Goal: Task Accomplishment & Management: Manage account settings

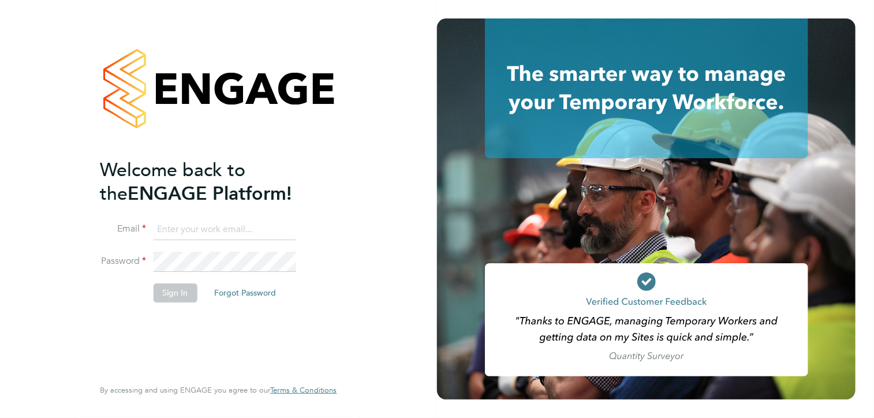
type input "pcunningham@spheresolutions.co.uk"
click at [177, 290] on button "Sign In" at bounding box center [175, 292] width 44 height 18
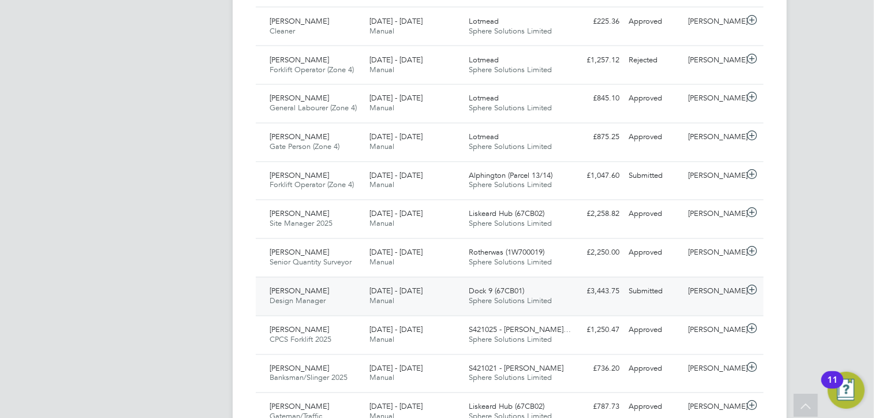
click at [555, 298] on div "Dock 9 (67CB01) Sphere Solutions Limited" at bounding box center [515, 296] width 100 height 29
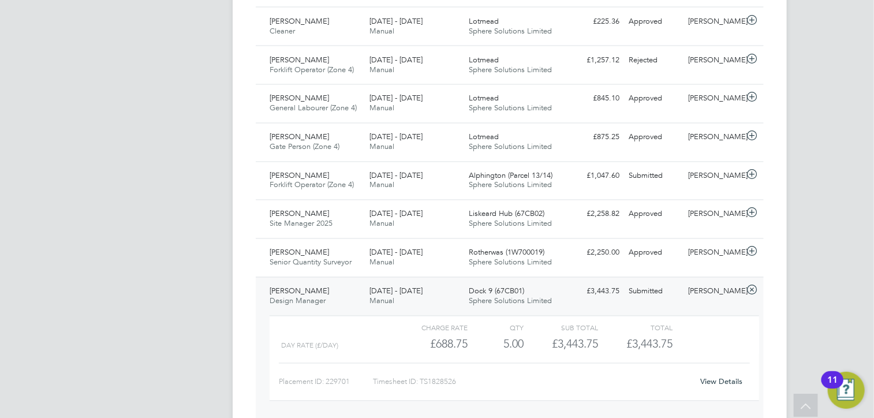
click at [713, 381] on link "View Details" at bounding box center [722, 382] width 42 height 10
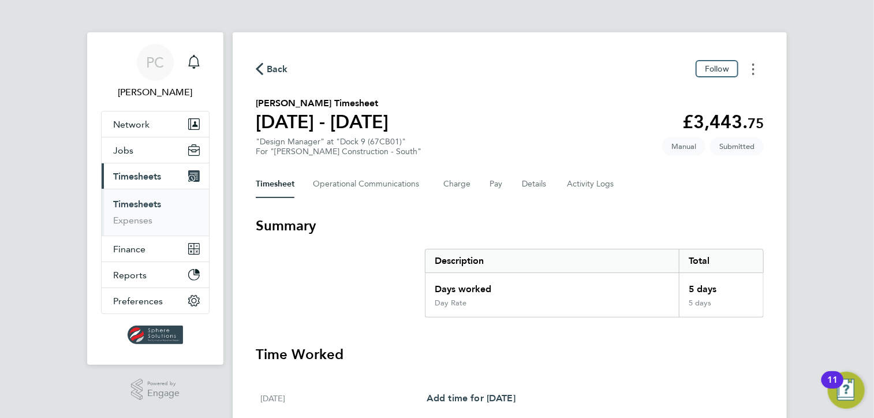
click at [753, 68] on icon "Timesheets Menu" at bounding box center [753, 70] width 2 height 12
click at [280, 73] on span "Back" at bounding box center [277, 69] width 21 height 14
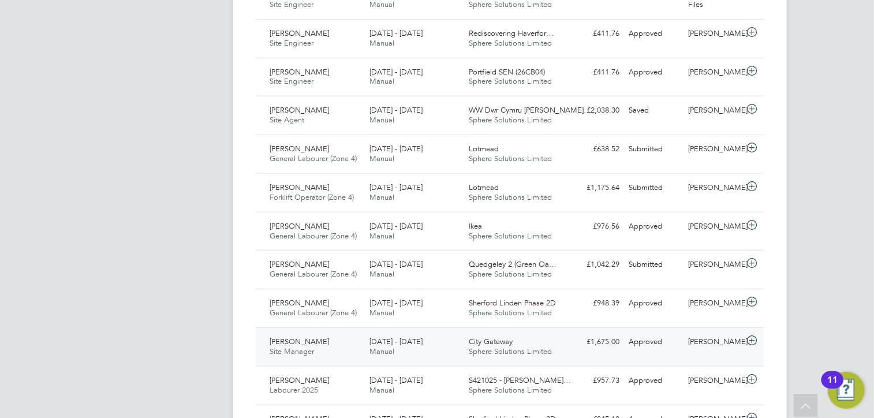
click at [346, 342] on div "William Lewis Site Manager 22 - 28 Sep 2025" at bounding box center [315, 347] width 100 height 29
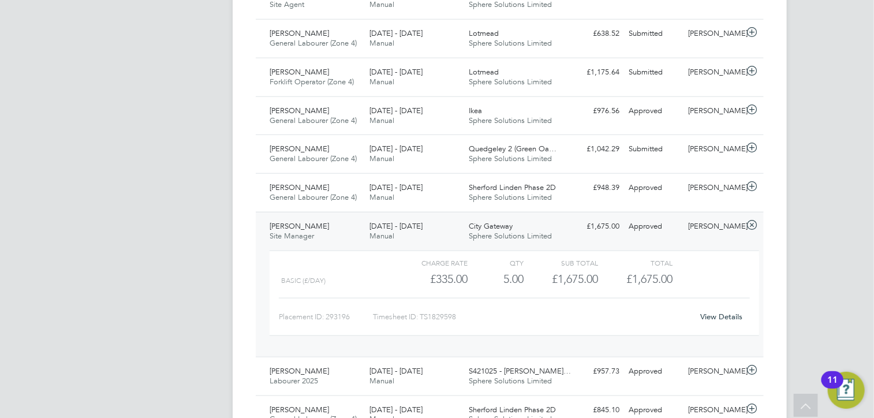
click at [725, 312] on link "View Details" at bounding box center [722, 317] width 42 height 10
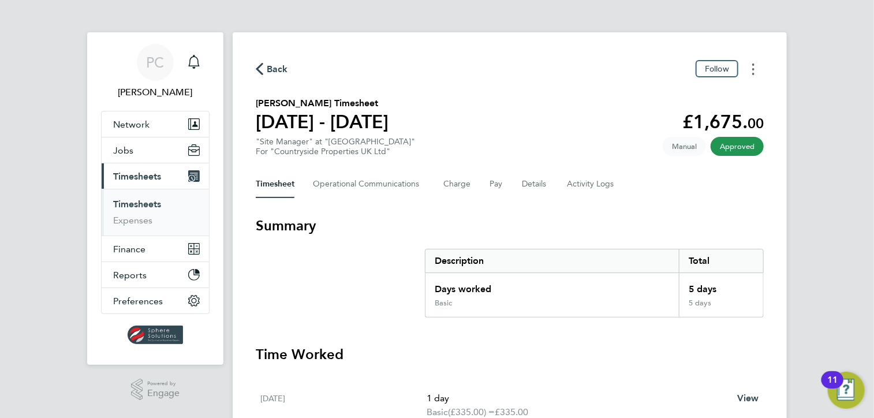
click at [756, 74] on button "Timesheets Menu" at bounding box center [753, 69] width 21 height 18
click at [656, 100] on link "Download timesheet" at bounding box center [694, 94] width 139 height 23
